Goal: Task Accomplishment & Management: Use online tool/utility

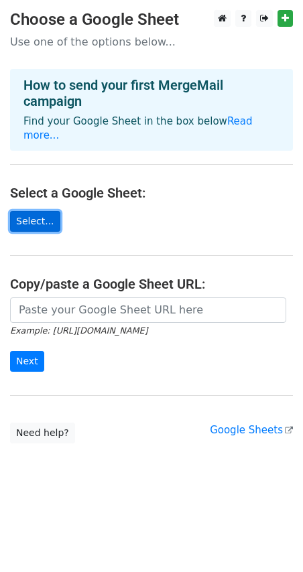
click at [38, 212] on link "Select..." at bounding box center [35, 221] width 50 height 21
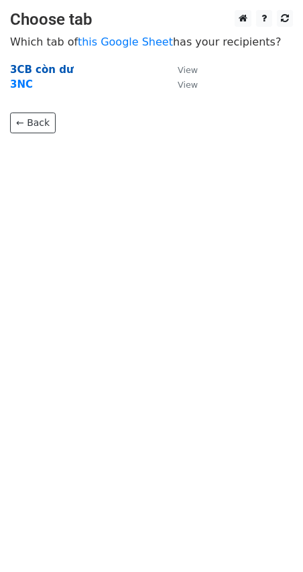
click at [54, 68] on strong "3CB còn dư" at bounding box center [42, 70] width 64 height 12
click at [44, 73] on strong "3CB còn dư" at bounding box center [42, 70] width 64 height 12
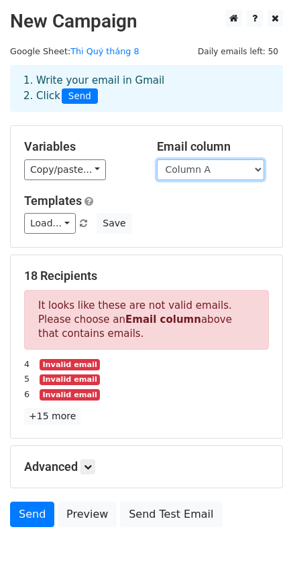
click at [258, 170] on select "Column A Column B Column C Column D Column E Column F Column G Column H Column …" at bounding box center [210, 170] width 107 height 21
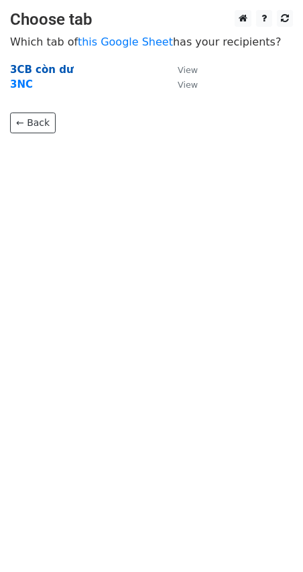
click at [46, 68] on strong "3CB còn dư" at bounding box center [42, 70] width 64 height 12
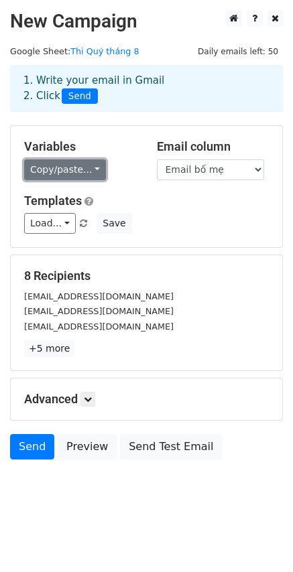
click at [92, 168] on link "Copy/paste..." at bounding box center [65, 170] width 82 height 21
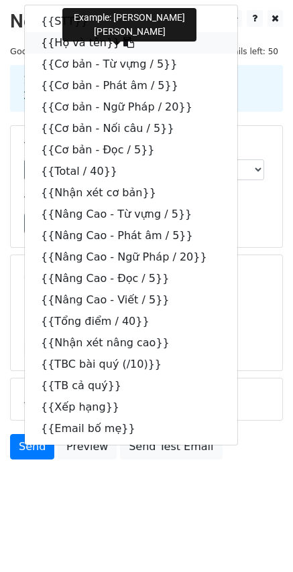
click at [123, 42] on icon at bounding box center [128, 42] width 11 height 11
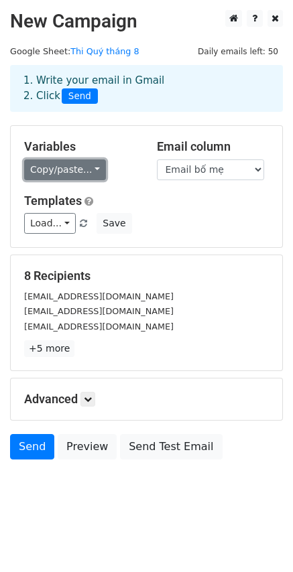
click at [86, 170] on link "Copy/paste..." at bounding box center [65, 170] width 82 height 21
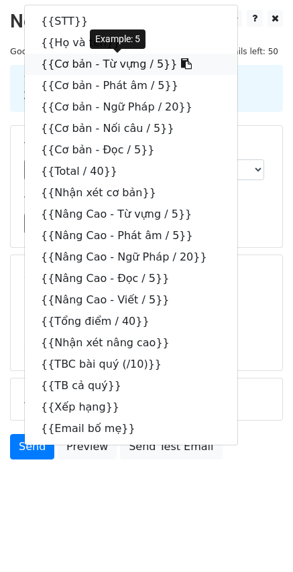
click at [181, 66] on icon at bounding box center [186, 63] width 11 height 11
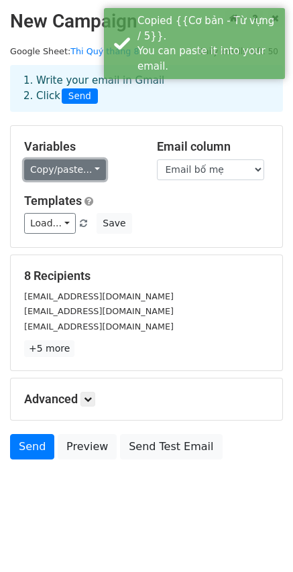
click at [86, 172] on link "Copy/paste..." at bounding box center [65, 170] width 82 height 21
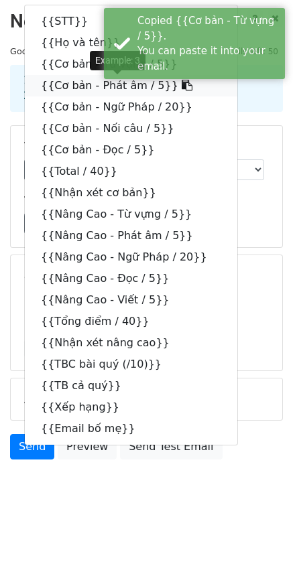
click at [182, 84] on icon at bounding box center [187, 85] width 11 height 11
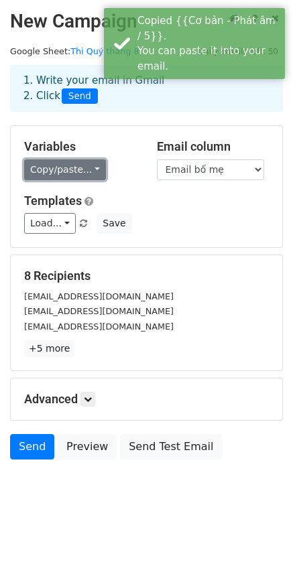
click at [84, 172] on link "Copy/paste..." at bounding box center [65, 170] width 82 height 21
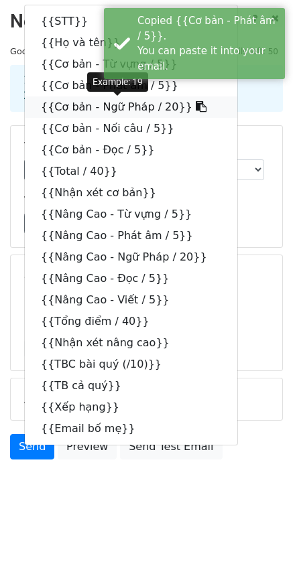
click at [196, 107] on icon at bounding box center [201, 106] width 11 height 11
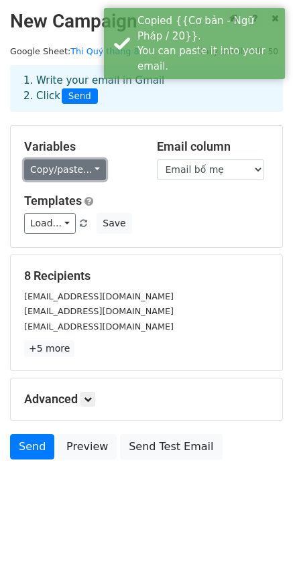
click at [86, 166] on link "Copy/paste..." at bounding box center [65, 170] width 82 height 21
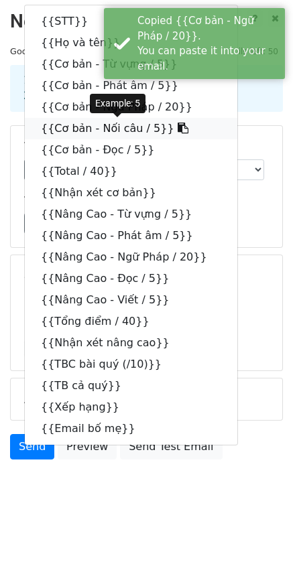
click at [178, 125] on icon at bounding box center [183, 128] width 11 height 11
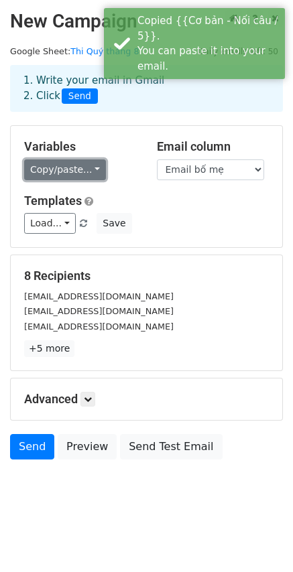
click at [88, 166] on link "Copy/paste..." at bounding box center [65, 170] width 82 height 21
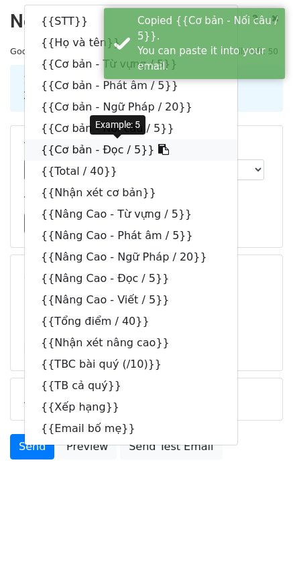
click at [158, 150] on icon at bounding box center [163, 149] width 11 height 11
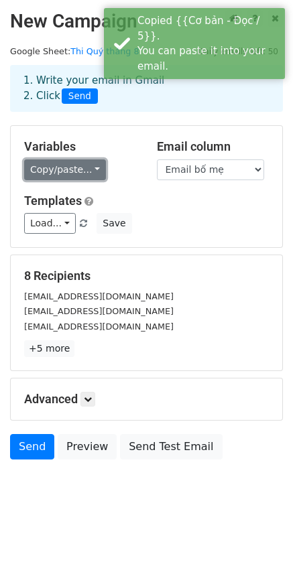
click at [88, 170] on link "Copy/paste..." at bounding box center [65, 170] width 82 height 21
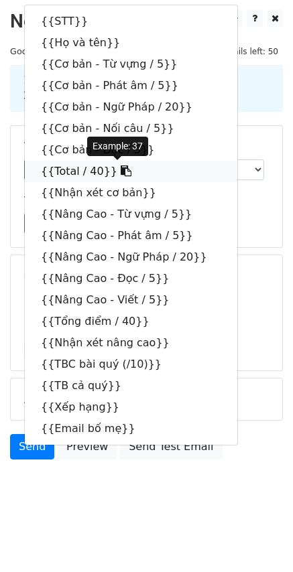
click at [121, 170] on icon at bounding box center [126, 171] width 11 height 11
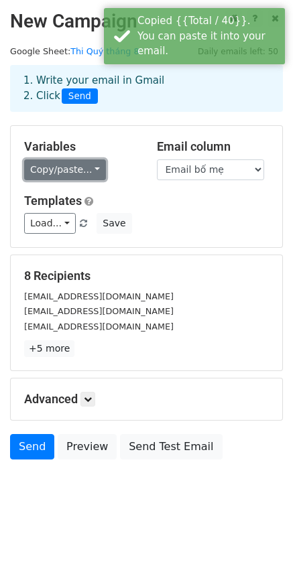
click at [91, 168] on link "Copy/paste..." at bounding box center [65, 170] width 82 height 21
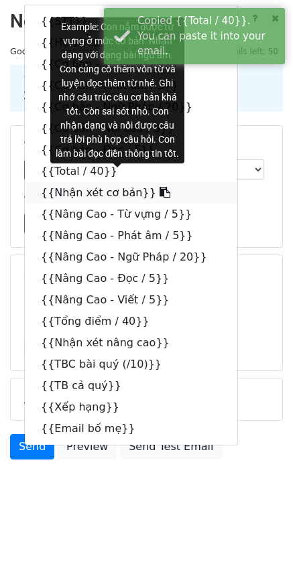
click at [160, 190] on icon at bounding box center [165, 192] width 11 height 11
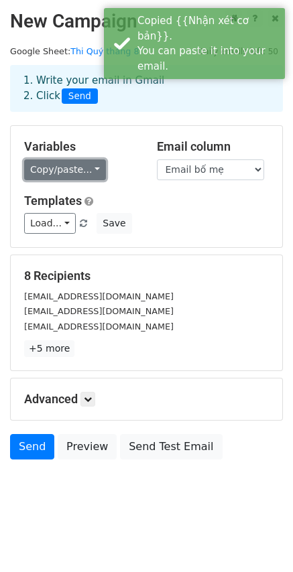
click at [91, 168] on link "Copy/paste..." at bounding box center [65, 170] width 82 height 21
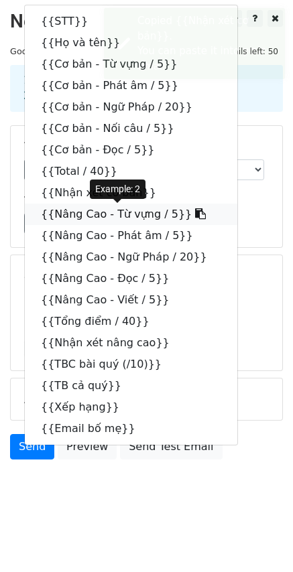
click at [195, 212] on icon at bounding box center [200, 213] width 11 height 11
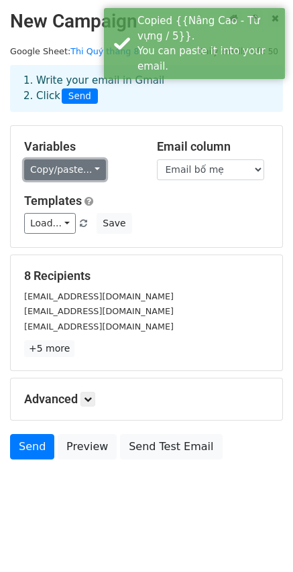
click at [88, 168] on link "Copy/paste..." at bounding box center [65, 170] width 82 height 21
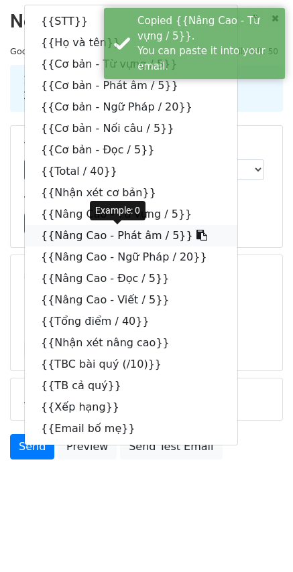
click at [196, 236] on icon at bounding box center [201, 235] width 11 height 11
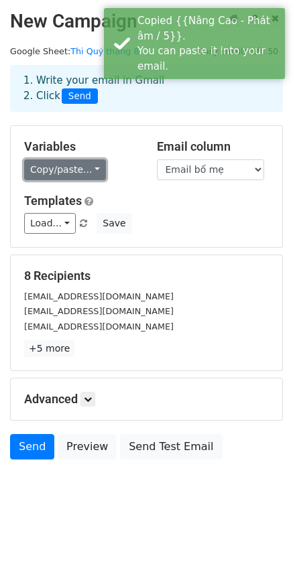
click at [89, 173] on link "Copy/paste..." at bounding box center [65, 170] width 82 height 21
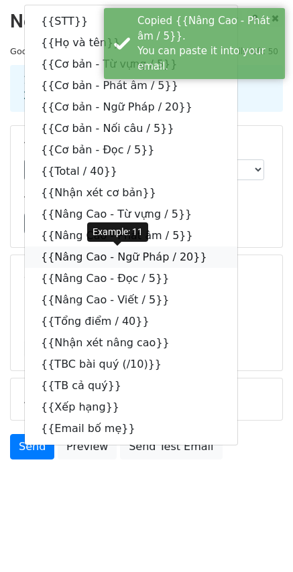
click at [210, 258] on icon at bounding box center [215, 256] width 11 height 11
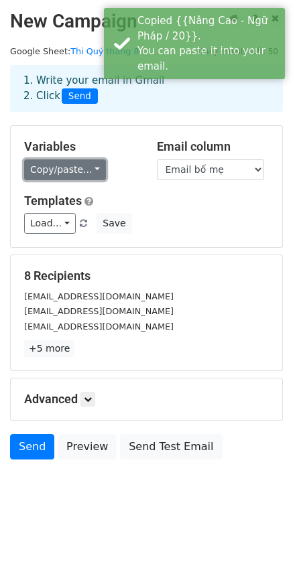
click at [86, 172] on link "Copy/paste..." at bounding box center [65, 170] width 82 height 21
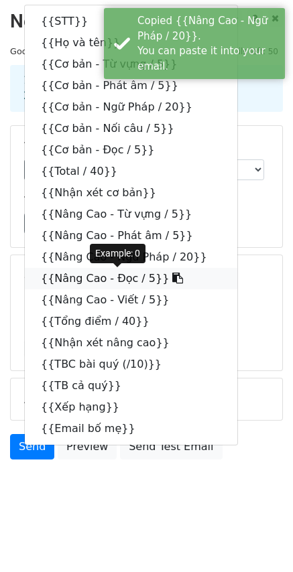
click at [172, 276] on icon at bounding box center [177, 278] width 11 height 11
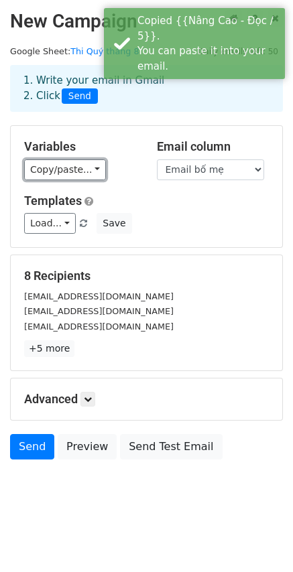
click at [90, 167] on link "Copy/paste..." at bounding box center [65, 170] width 82 height 21
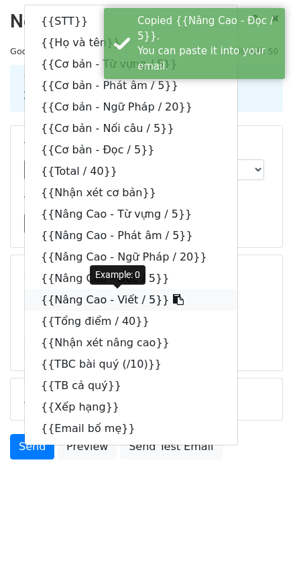
click at [160, 300] on link "{{Nâng Cao - Viết / 5}}" at bounding box center [131, 300] width 212 height 21
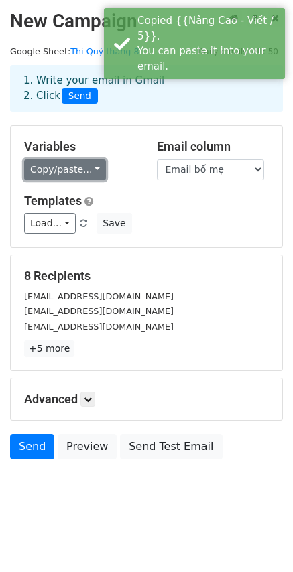
click at [91, 170] on link "Copy/paste..." at bounding box center [65, 170] width 82 height 21
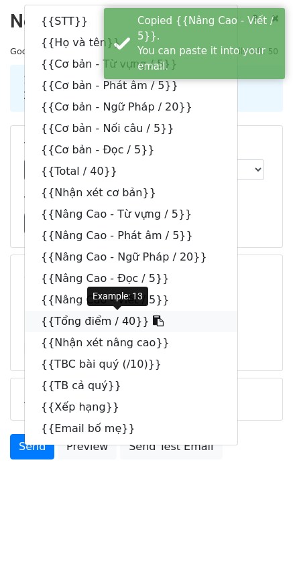
click at [153, 319] on icon at bounding box center [158, 321] width 11 height 11
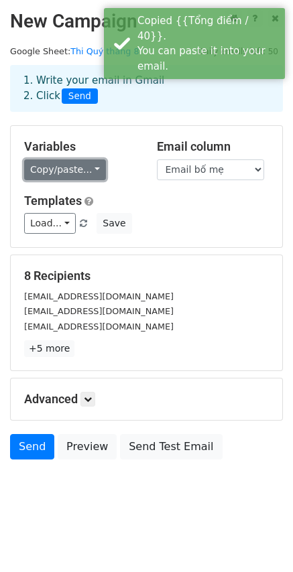
click at [90, 167] on link "Copy/paste..." at bounding box center [65, 170] width 82 height 21
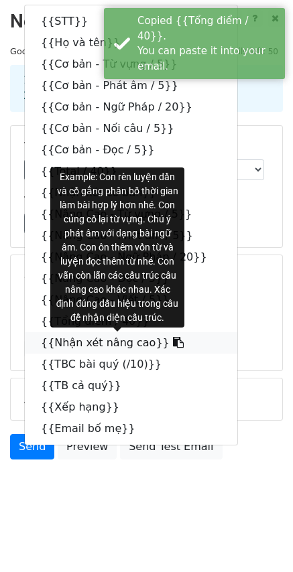
click at [173, 341] on icon at bounding box center [178, 342] width 11 height 11
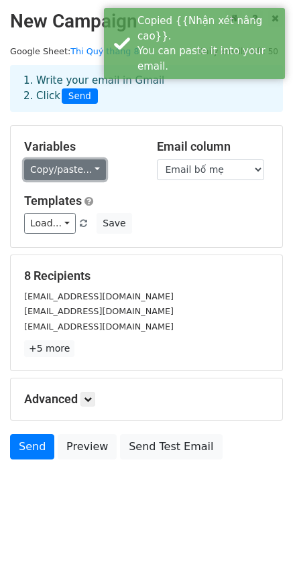
click at [87, 169] on link "Copy/paste..." at bounding box center [65, 170] width 82 height 21
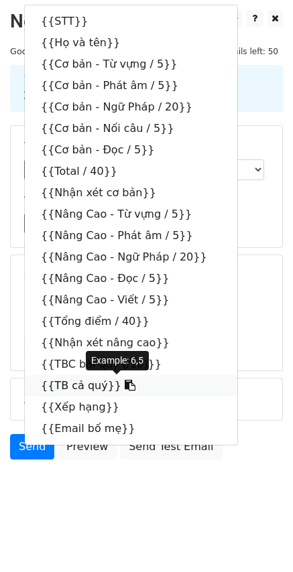
click at [125, 387] on icon at bounding box center [130, 385] width 11 height 11
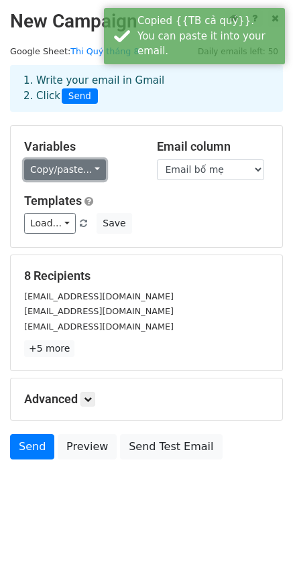
click at [87, 166] on link "Copy/paste..." at bounding box center [65, 170] width 82 height 21
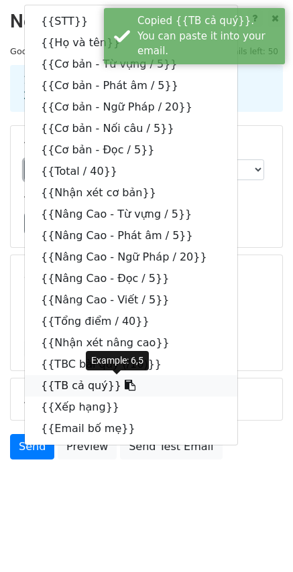
scroll to position [1, 0]
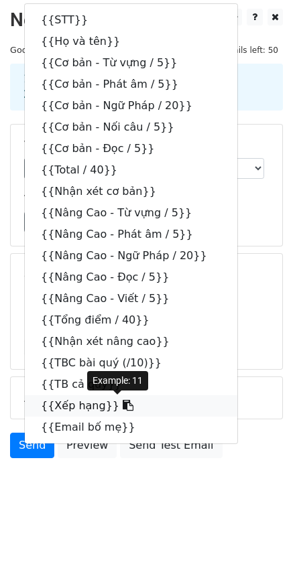
click at [123, 407] on icon at bounding box center [128, 405] width 11 height 11
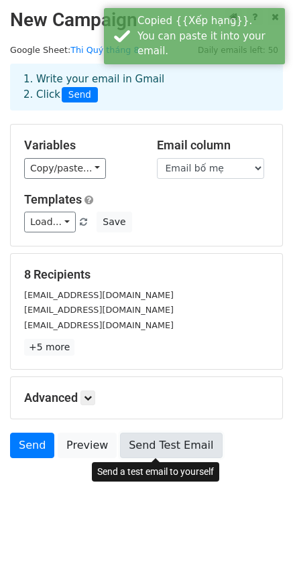
click at [156, 445] on link "Send Test Email" at bounding box center [171, 445] width 102 height 25
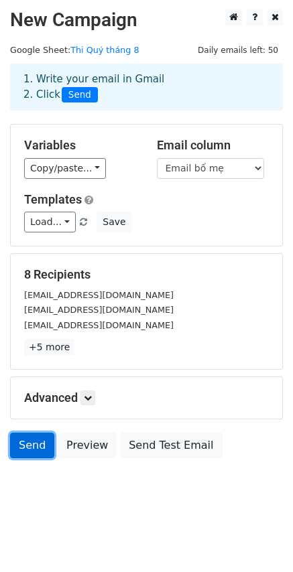
click at [40, 451] on link "Send" at bounding box center [32, 445] width 44 height 25
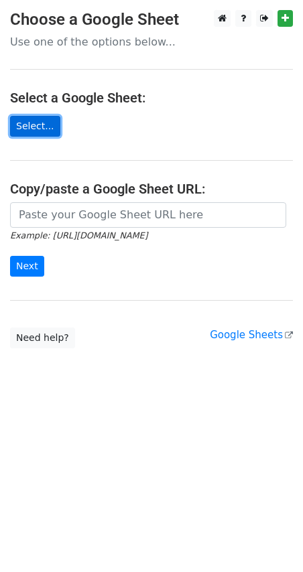
click at [38, 120] on link "Select..." at bounding box center [35, 126] width 50 height 21
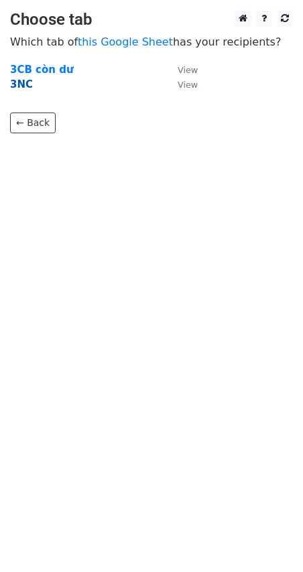
click at [15, 84] on strong "3NC" at bounding box center [21, 84] width 23 height 12
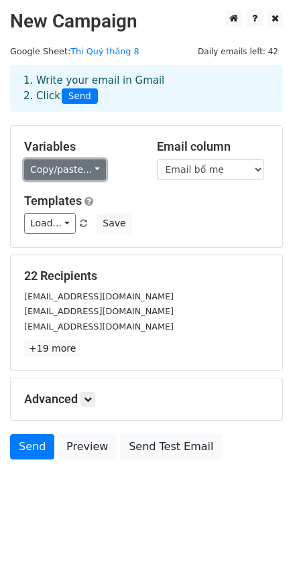
click at [92, 167] on link "Copy/paste..." at bounding box center [65, 170] width 82 height 21
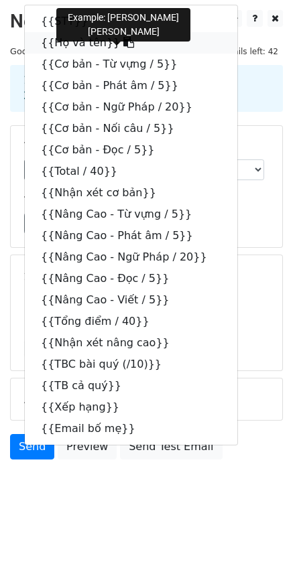
click at [123, 38] on icon at bounding box center [128, 42] width 11 height 11
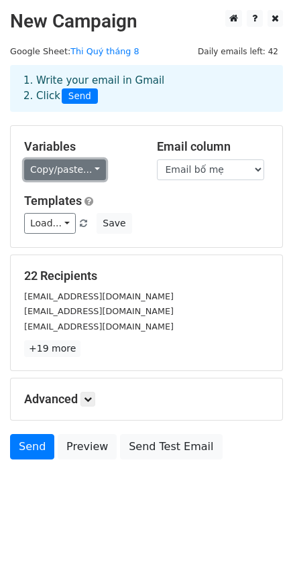
click at [85, 170] on link "Copy/paste..." at bounding box center [65, 170] width 82 height 21
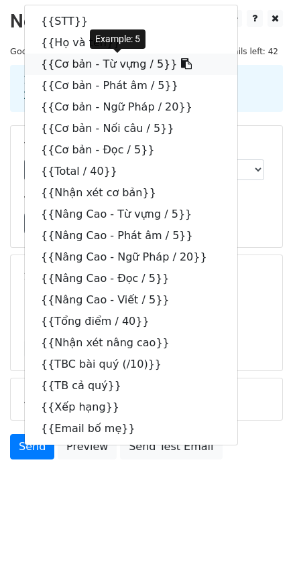
click at [181, 64] on icon at bounding box center [186, 63] width 11 height 11
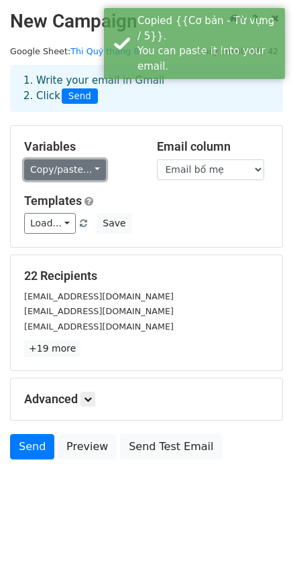
click at [91, 172] on link "Copy/paste..." at bounding box center [65, 170] width 82 height 21
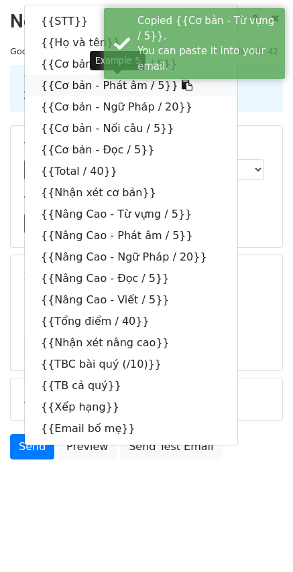
click at [182, 87] on icon at bounding box center [187, 85] width 11 height 11
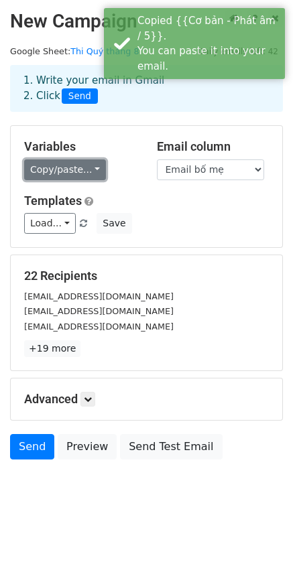
click at [90, 170] on link "Copy/paste..." at bounding box center [65, 170] width 82 height 21
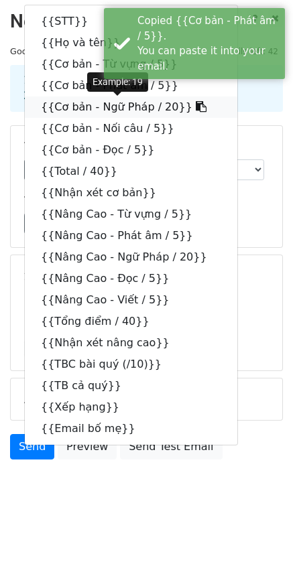
click at [196, 103] on icon at bounding box center [201, 106] width 11 height 11
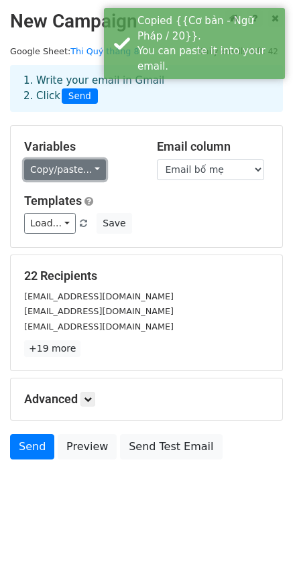
click at [86, 168] on link "Copy/paste..." at bounding box center [65, 170] width 82 height 21
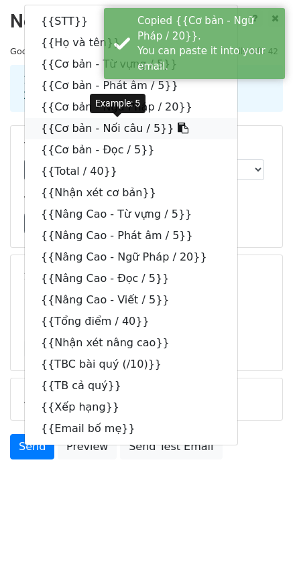
click at [178, 129] on icon at bounding box center [183, 128] width 11 height 11
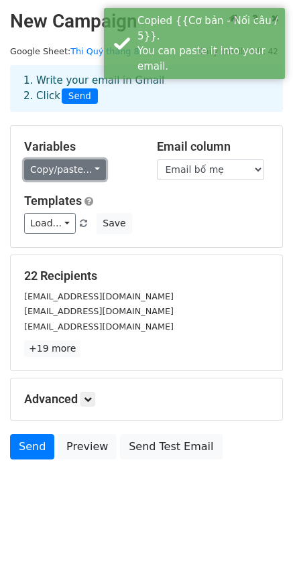
click at [90, 176] on link "Copy/paste..." at bounding box center [65, 170] width 82 height 21
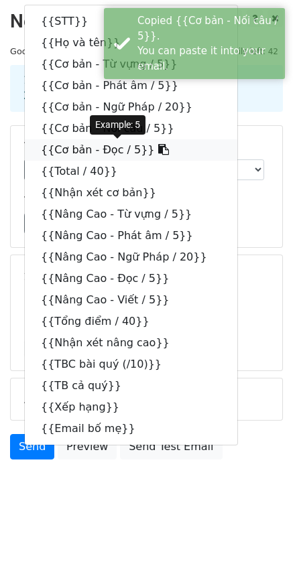
click at [158, 149] on icon at bounding box center [163, 149] width 11 height 11
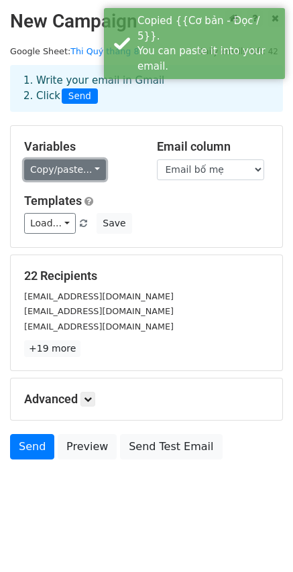
click at [89, 166] on link "Copy/paste..." at bounding box center [65, 170] width 82 height 21
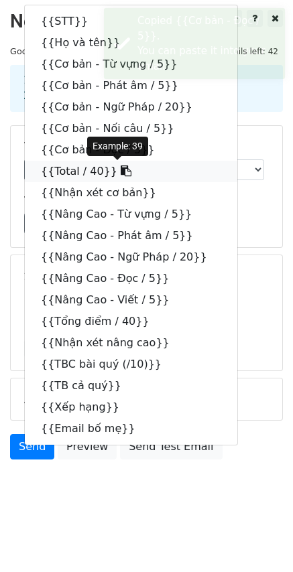
click at [121, 171] on icon at bounding box center [126, 171] width 11 height 11
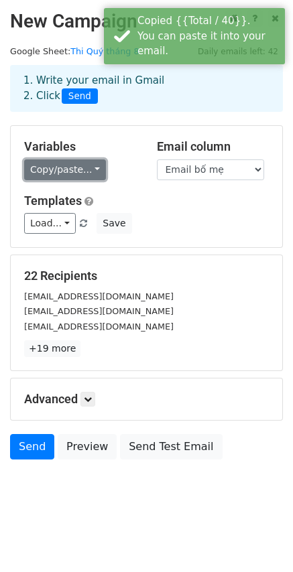
click at [87, 162] on link "Copy/paste..." at bounding box center [65, 170] width 82 height 21
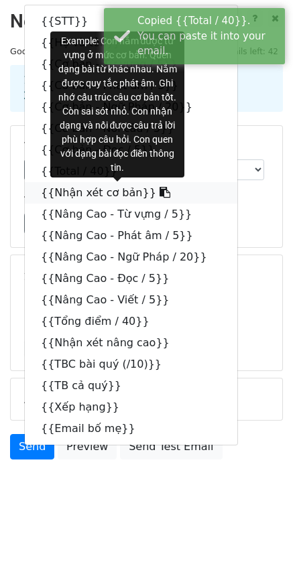
click at [160, 192] on icon at bounding box center [165, 192] width 11 height 11
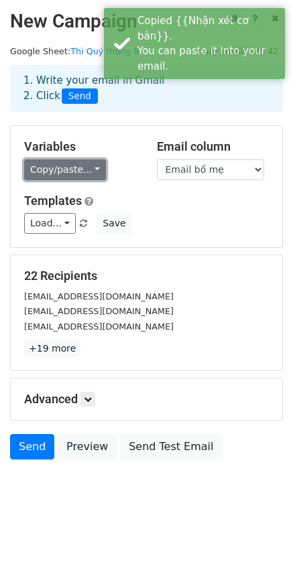
click at [83, 172] on link "Copy/paste..." at bounding box center [65, 170] width 82 height 21
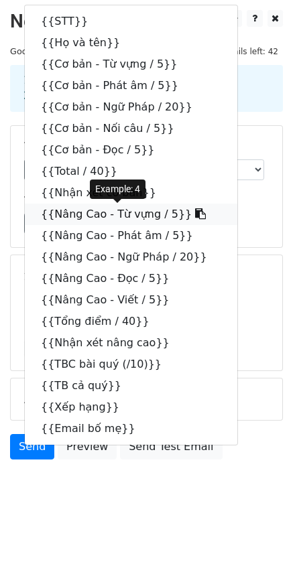
click at [195, 213] on icon at bounding box center [200, 213] width 11 height 11
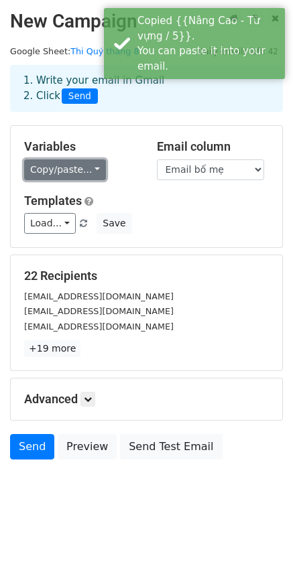
click at [87, 169] on link "Copy/paste..." at bounding box center [65, 170] width 82 height 21
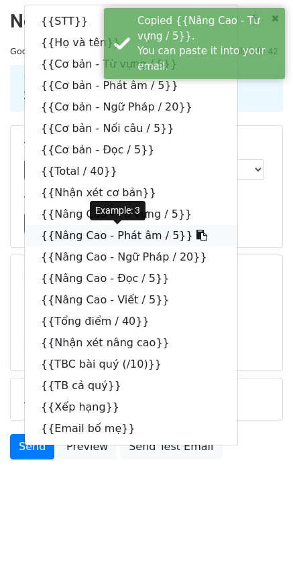
click at [196, 235] on icon at bounding box center [201, 235] width 11 height 11
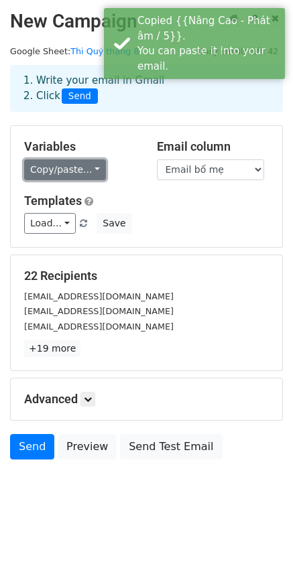
click at [88, 161] on link "Copy/paste..." at bounding box center [65, 170] width 82 height 21
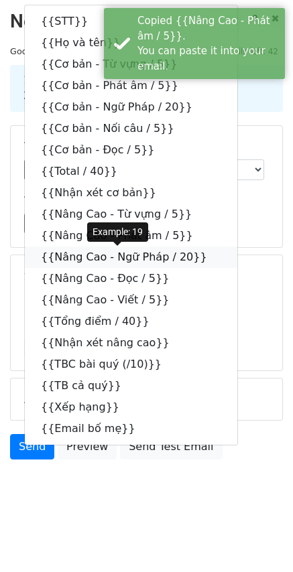
click at [210, 256] on icon at bounding box center [215, 256] width 11 height 11
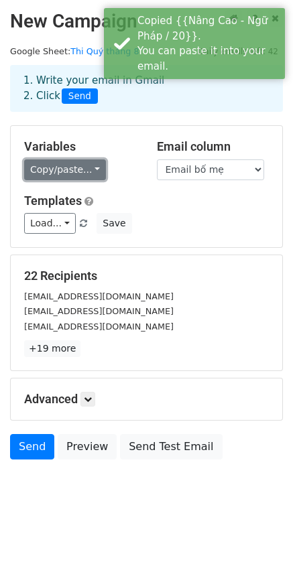
click at [93, 170] on link "Copy/paste..." at bounding box center [65, 170] width 82 height 21
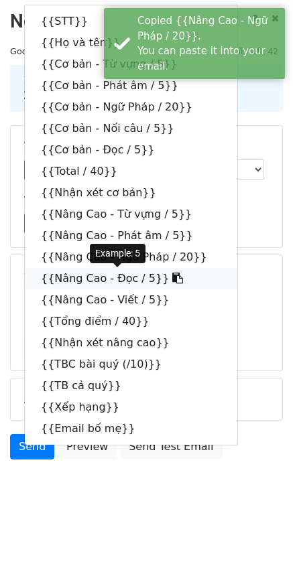
click at [172, 275] on icon at bounding box center [177, 278] width 11 height 11
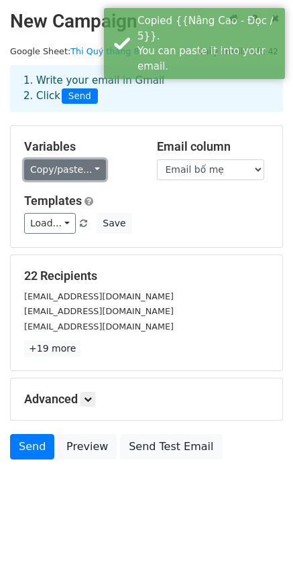
click at [92, 170] on link "Copy/paste..." at bounding box center [65, 170] width 82 height 21
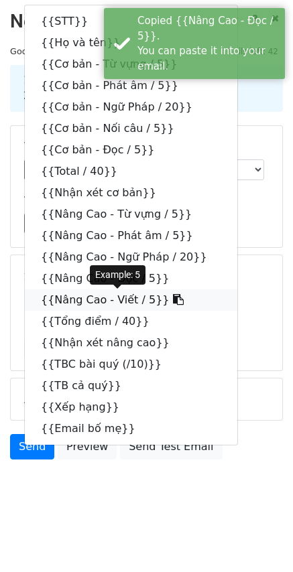
click at [173, 297] on icon at bounding box center [178, 299] width 11 height 11
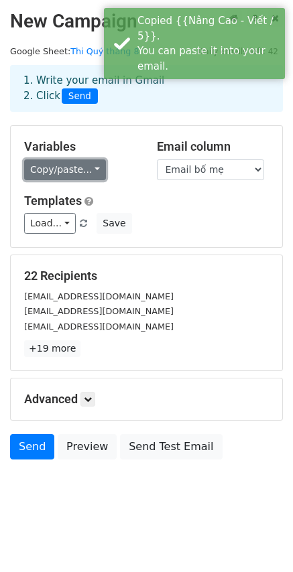
click at [85, 168] on link "Copy/paste..." at bounding box center [65, 170] width 82 height 21
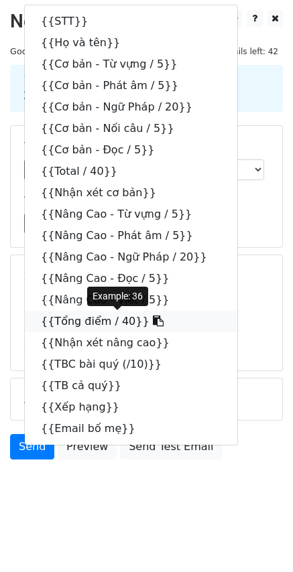
click at [153, 320] on icon at bounding box center [158, 321] width 11 height 11
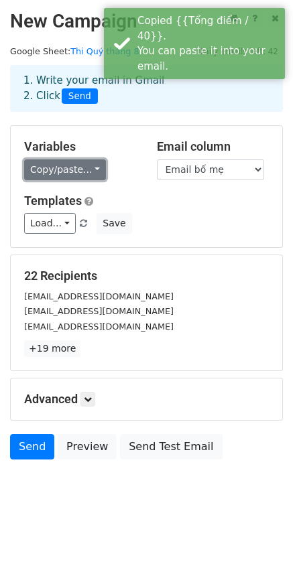
click at [94, 169] on link "Copy/paste..." at bounding box center [65, 170] width 82 height 21
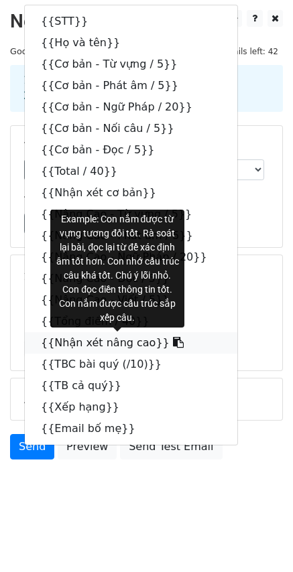
click at [173, 344] on icon at bounding box center [178, 342] width 11 height 11
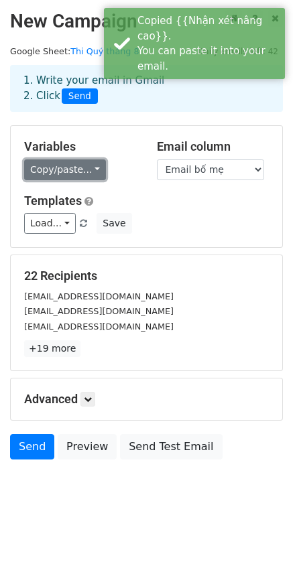
click at [85, 168] on link "Copy/paste..." at bounding box center [65, 170] width 82 height 21
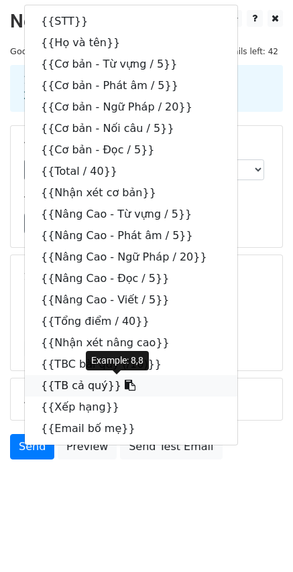
click at [125, 386] on icon at bounding box center [130, 385] width 11 height 11
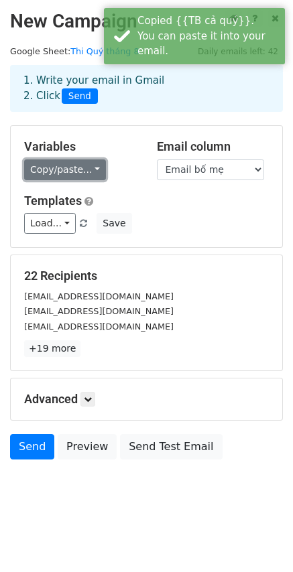
click at [90, 168] on link "Copy/paste..." at bounding box center [65, 170] width 82 height 21
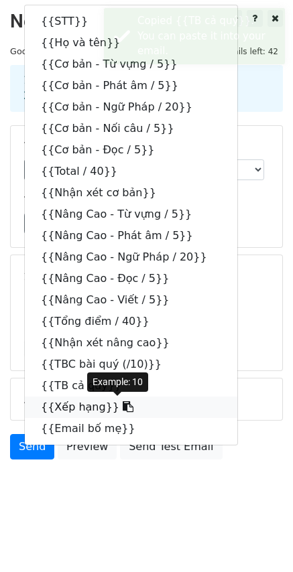
click at [123, 406] on icon at bounding box center [128, 406] width 11 height 11
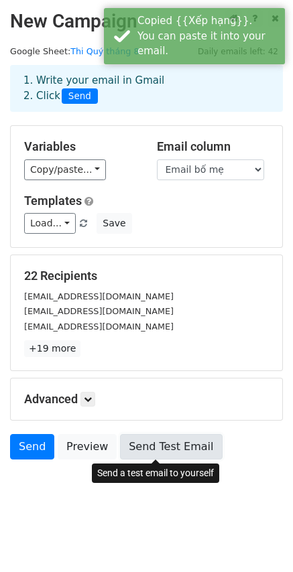
click at [147, 449] on link "Send Test Email" at bounding box center [171, 446] width 102 height 25
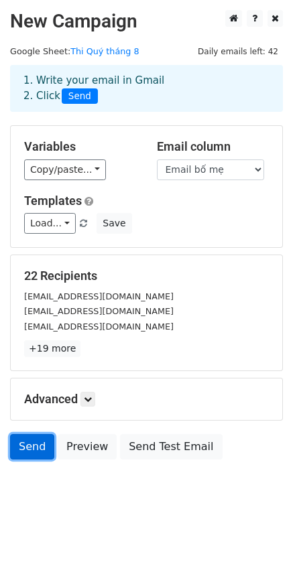
click at [25, 453] on link "Send" at bounding box center [32, 446] width 44 height 25
